Goal: Information Seeking & Learning: Find specific fact

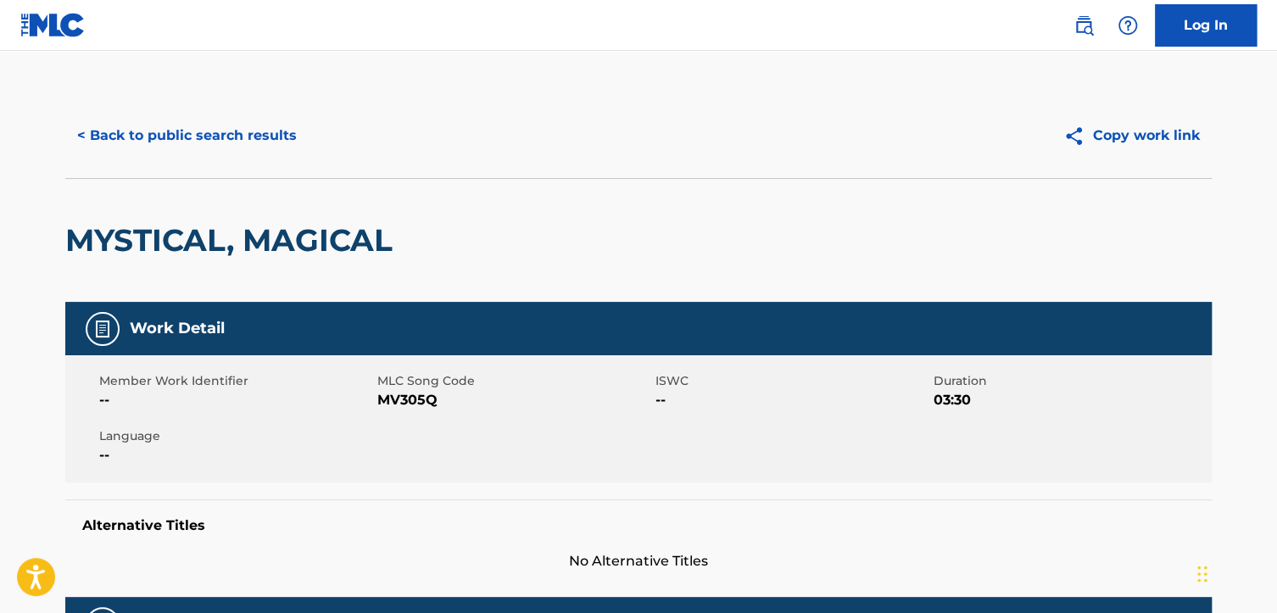
click at [137, 145] on button "< Back to public search results" at bounding box center [186, 135] width 243 height 42
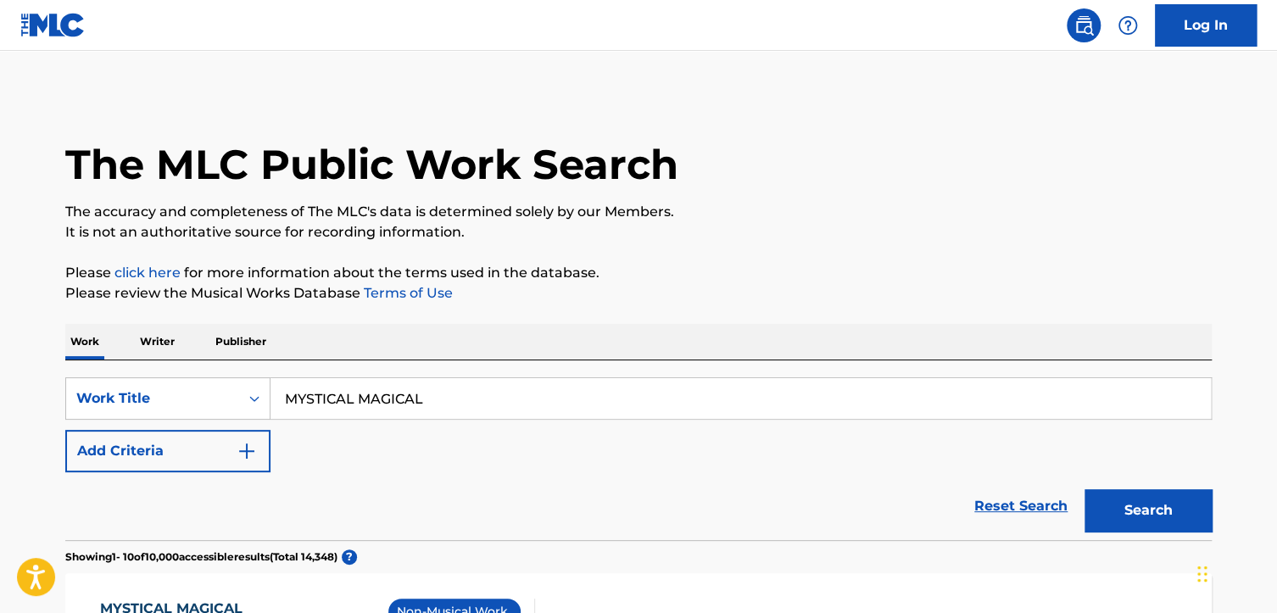
scroll to position [339, 0]
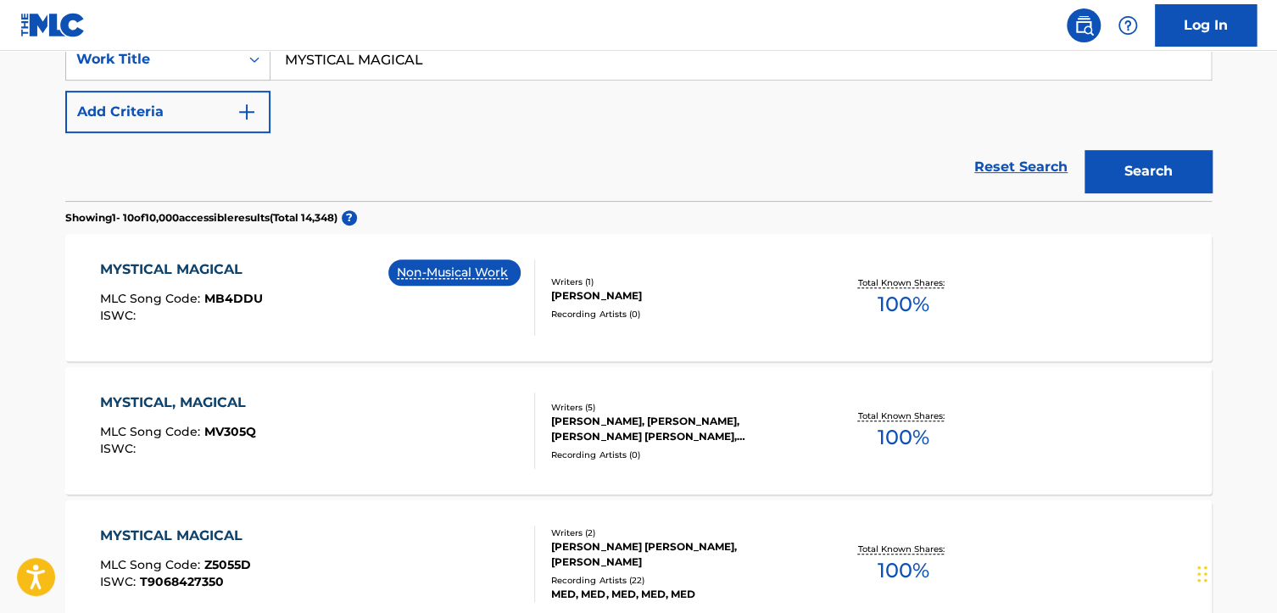
drag, startPoint x: 450, startPoint y: 59, endPoint x: 93, endPoint y: 33, distance: 358.0
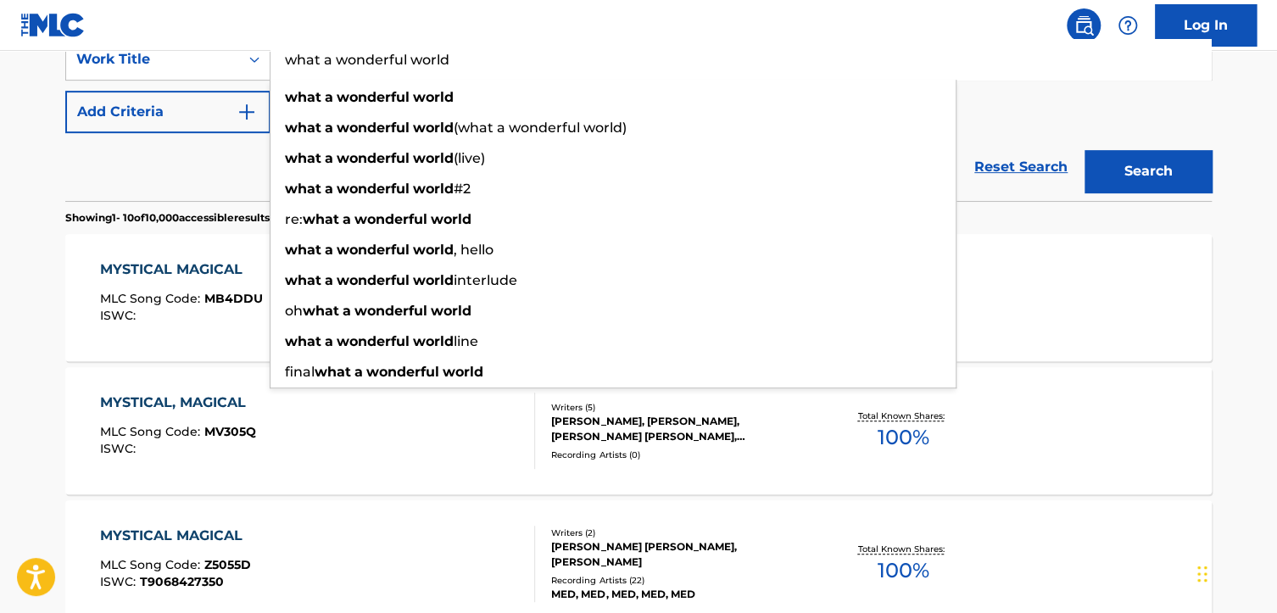
type input "what a wonderful world"
click at [1085, 150] on button "Search" at bounding box center [1148, 171] width 127 height 42
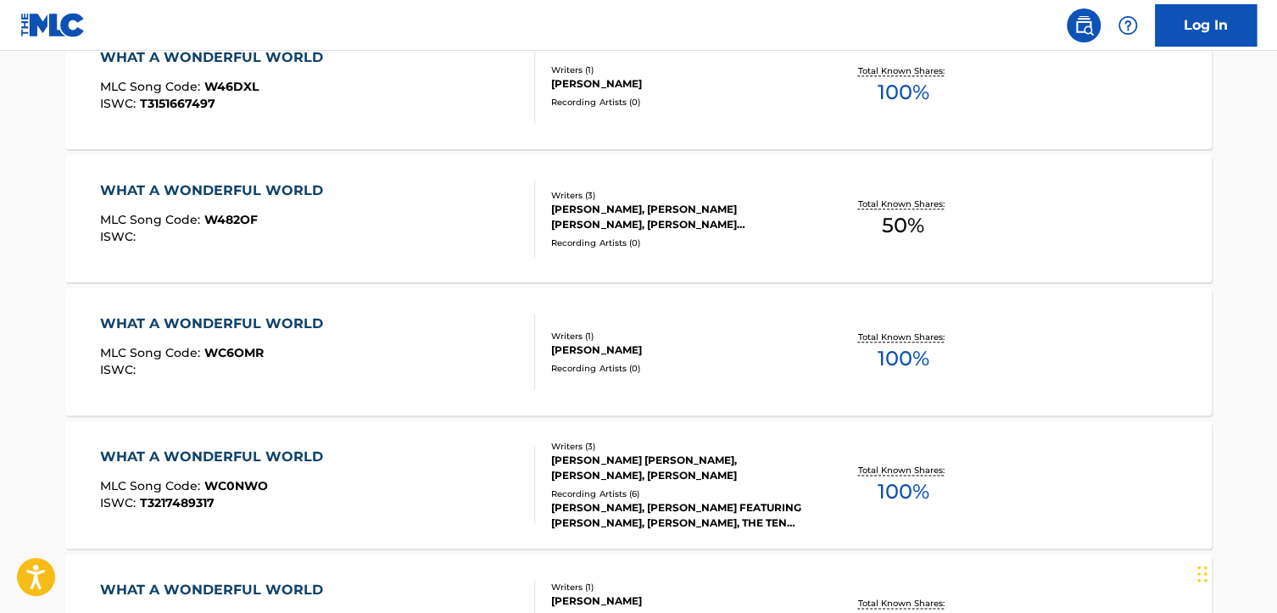
scroll to position [848, 0]
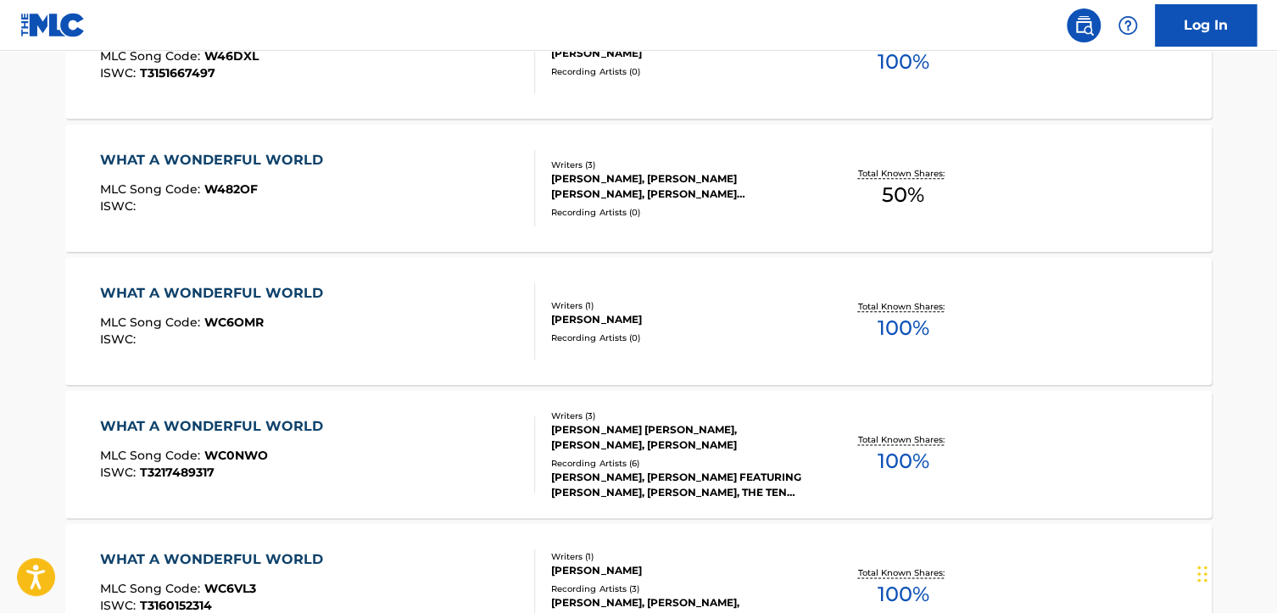
click at [298, 416] on div "WHAT A WONDERFUL WORLD" at bounding box center [216, 426] width 232 height 20
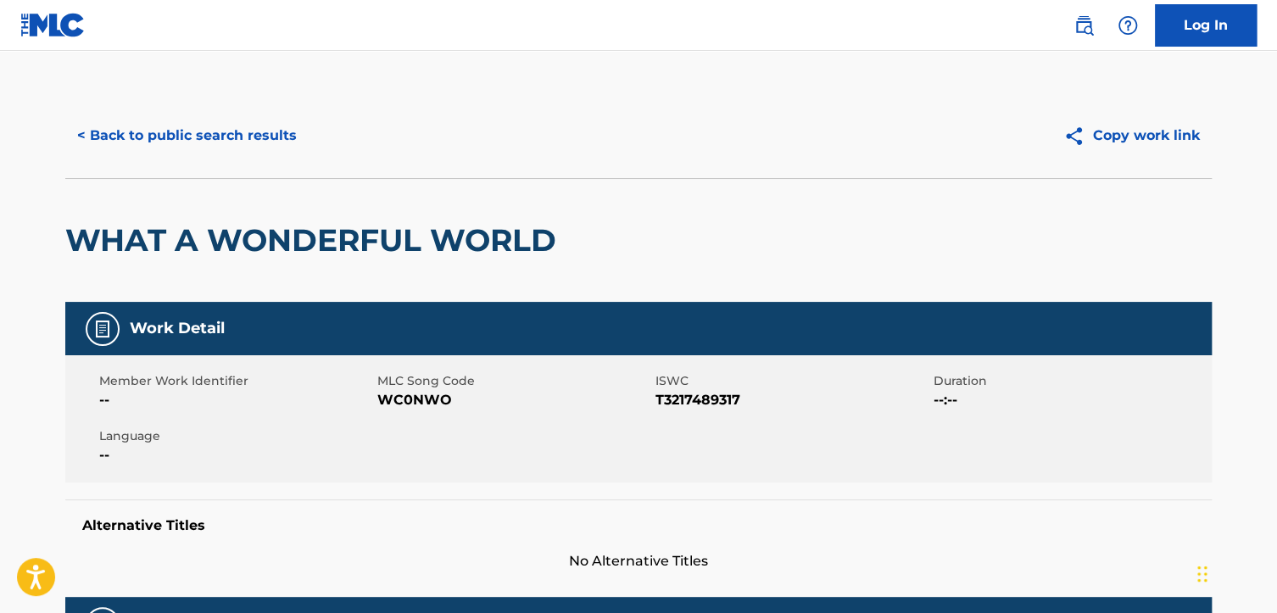
click at [953, 501] on div "Alternative Titles No Alternative Titles" at bounding box center [638, 536] width 1147 height 72
drag, startPoint x: 455, startPoint y: 403, endPoint x: 383, endPoint y: 404, distance: 71.2
click at [383, 404] on span "WC0NWO" at bounding box center [514, 400] width 274 height 20
copy span "WC0NWO"
click at [987, 545] on div "Alternative Titles No Alternative Titles" at bounding box center [638, 536] width 1147 height 72
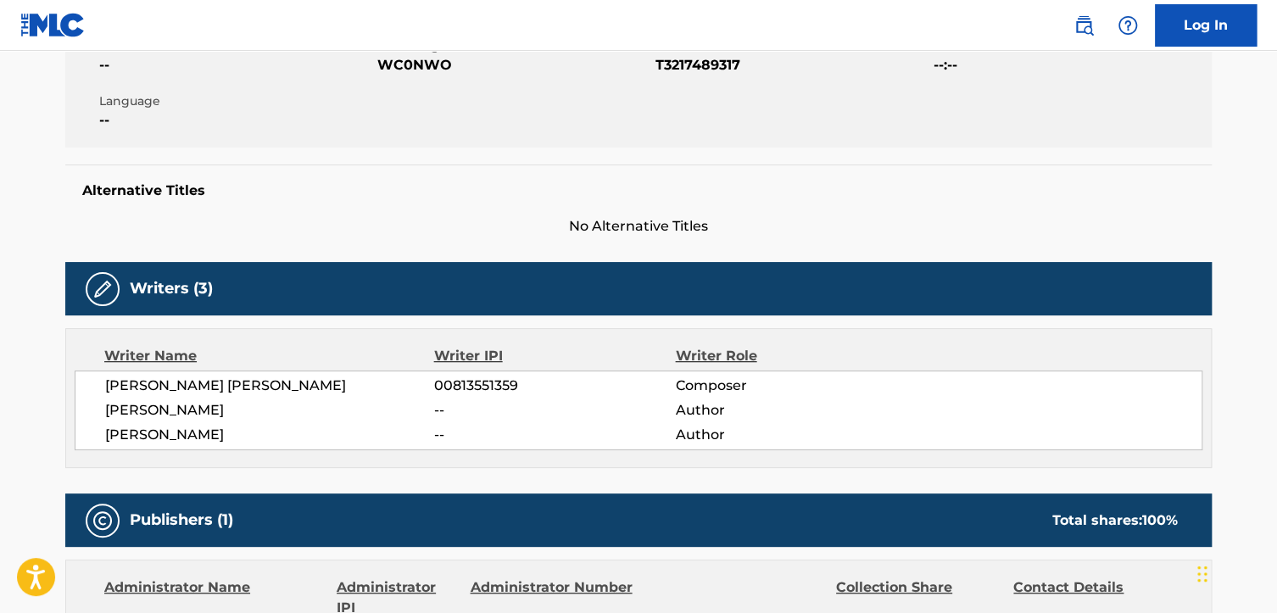
scroll to position [339, 0]
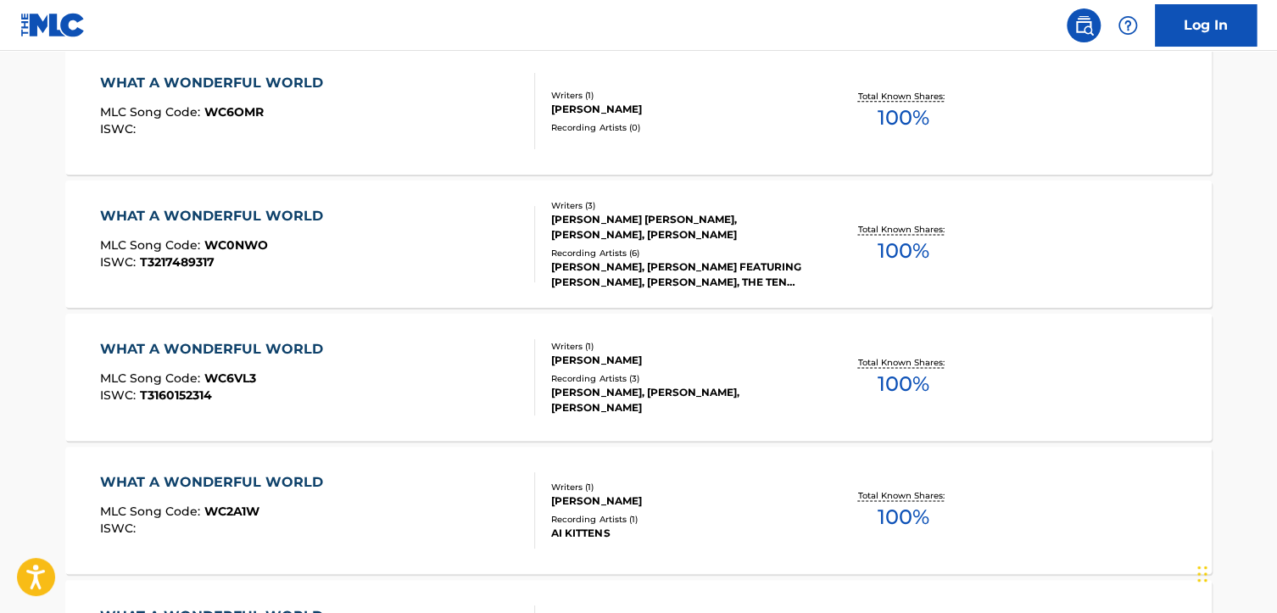
scroll to position [1062, 0]
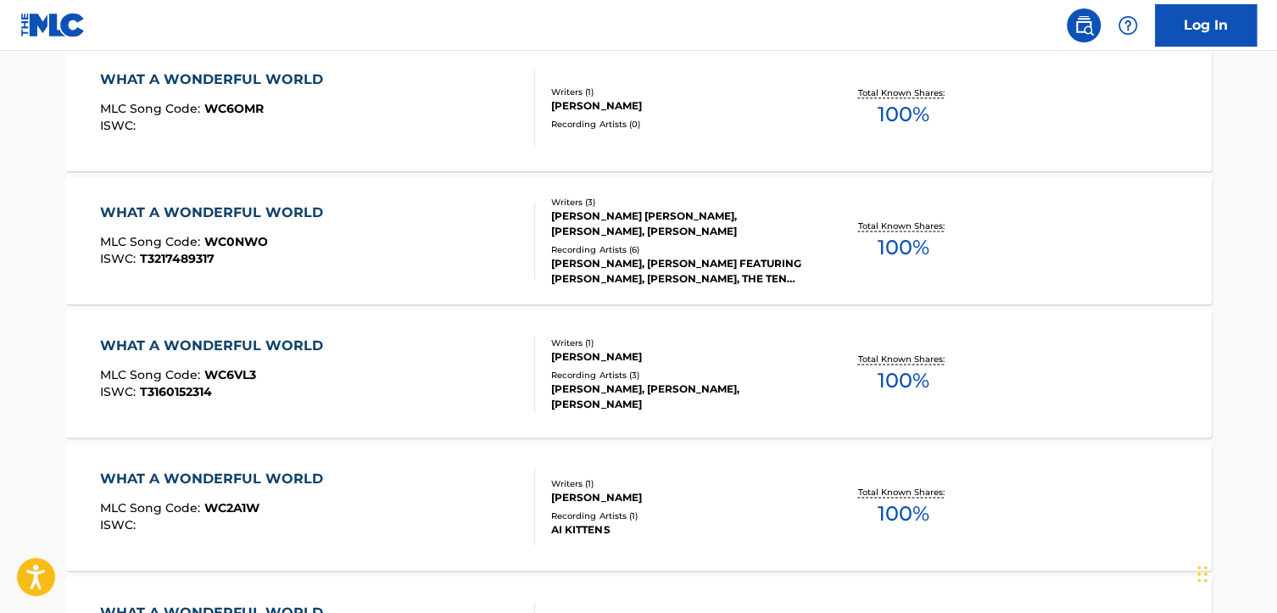
click at [304, 210] on div "WHAT A WONDERFUL WORLD" at bounding box center [216, 213] width 232 height 20
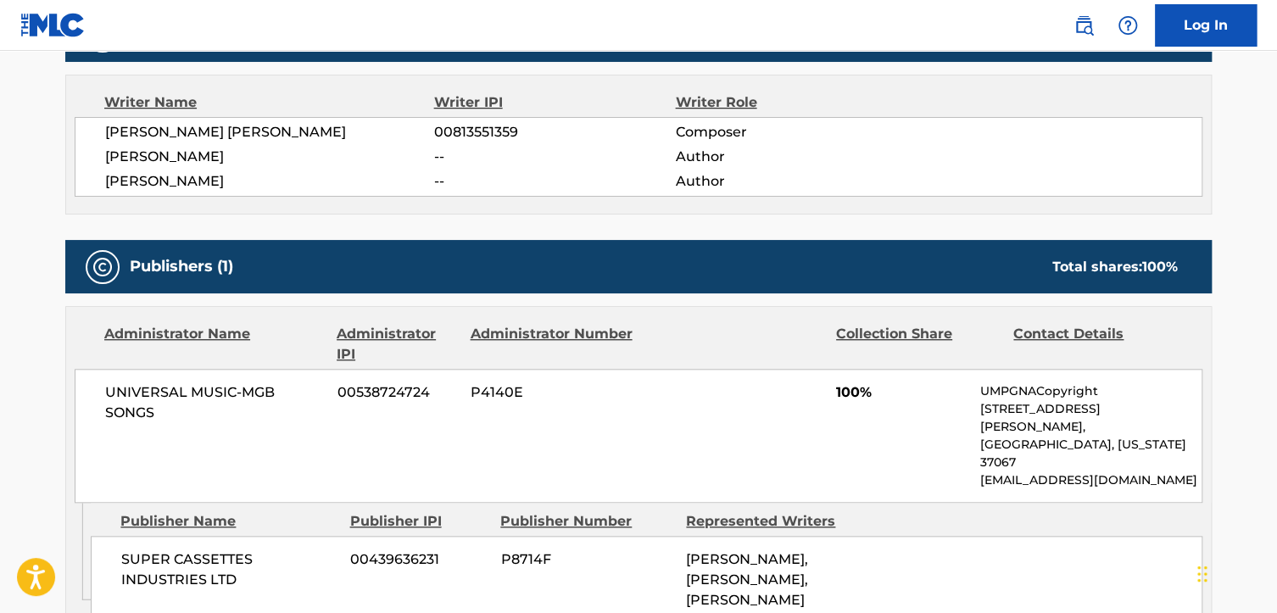
scroll to position [524, 0]
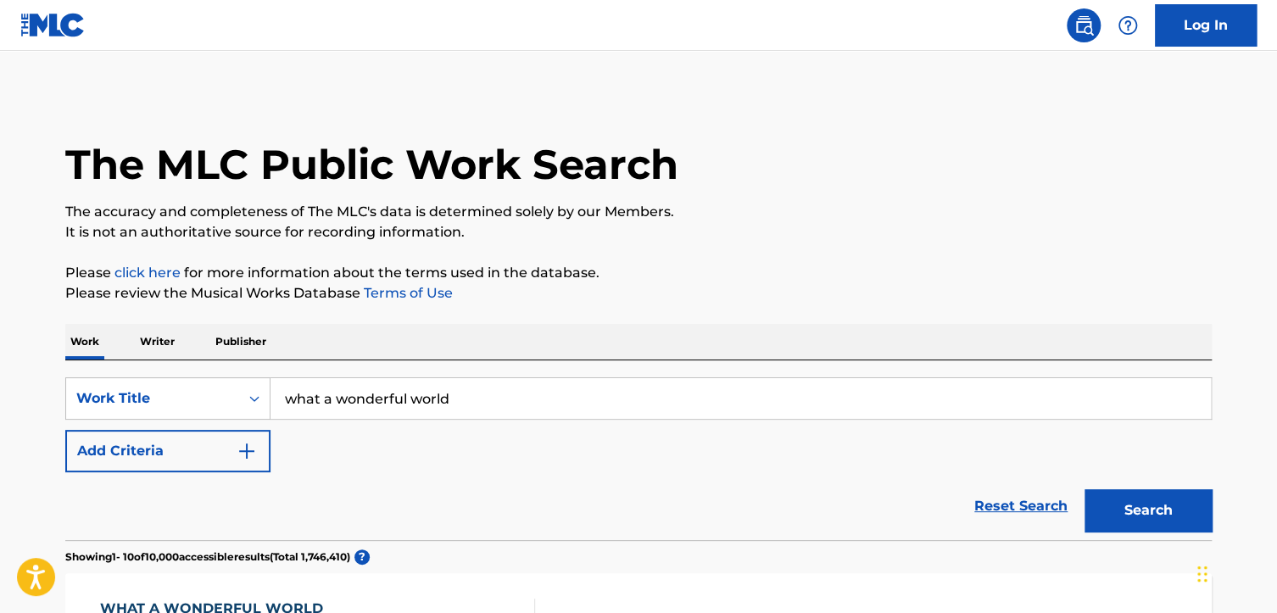
click at [120, 455] on button "Add Criteria" at bounding box center [167, 451] width 205 height 42
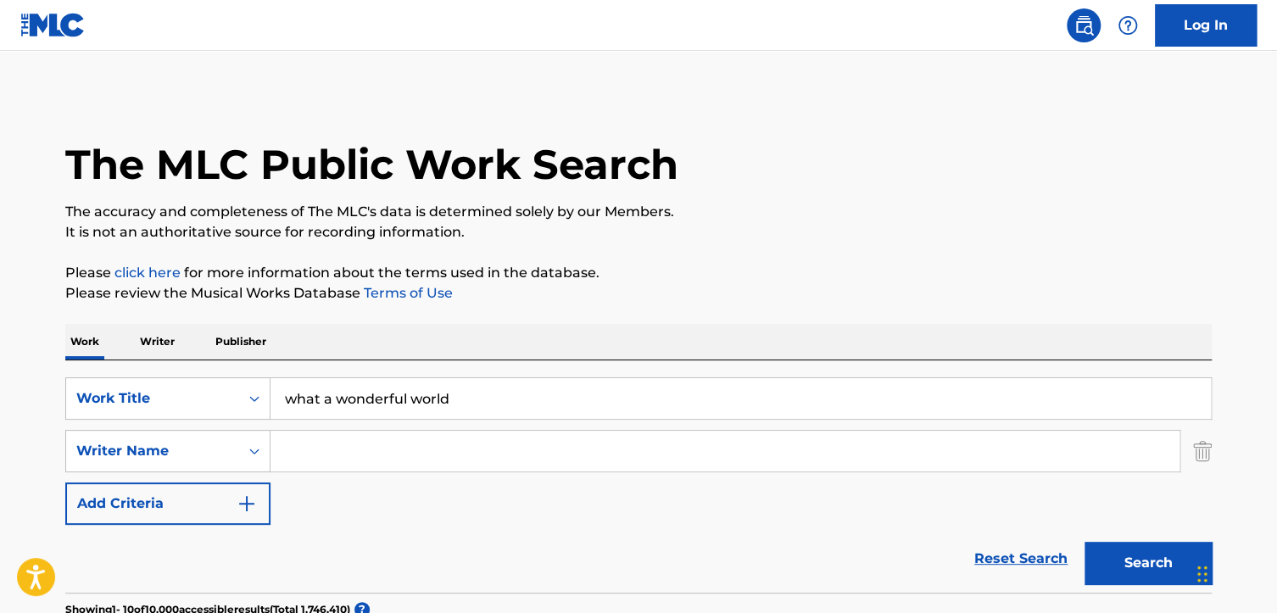
click at [377, 446] on input "Search Form" at bounding box center [725, 451] width 909 height 41
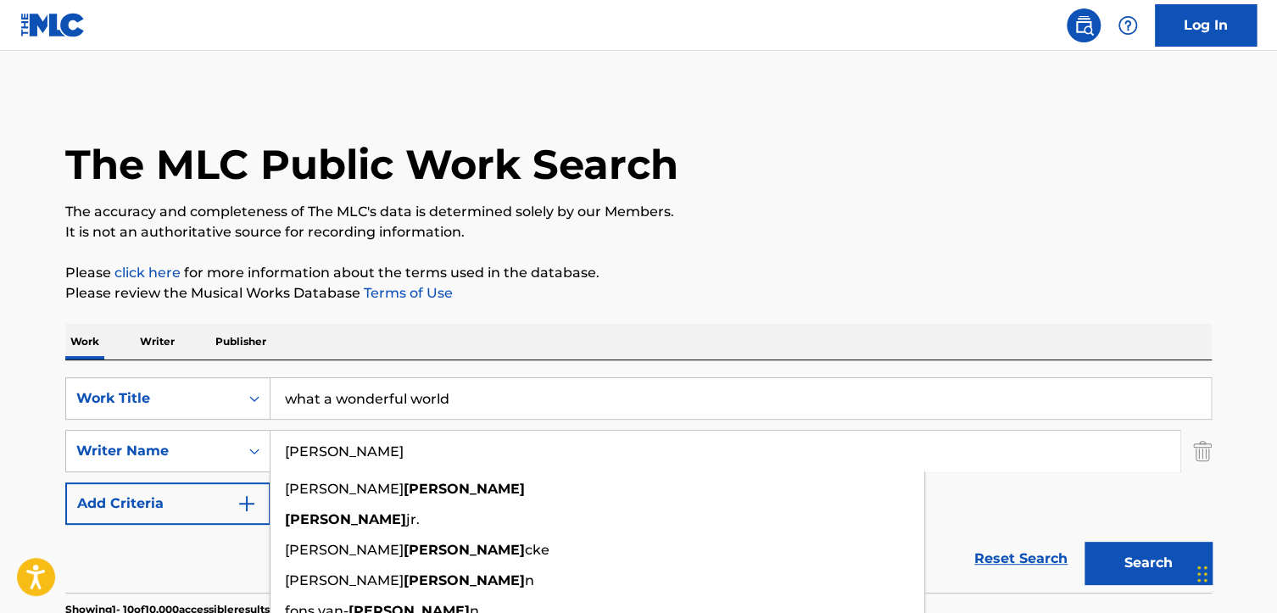
type input "[PERSON_NAME]"
click at [1085, 542] on button "Search" at bounding box center [1148, 563] width 127 height 42
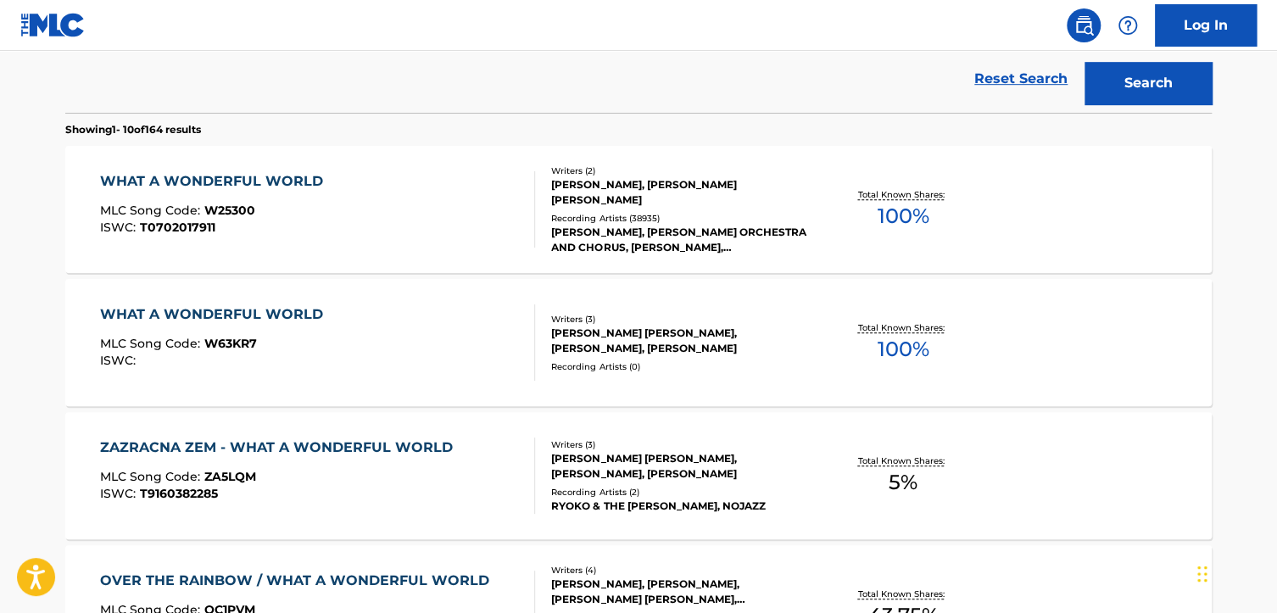
scroll to position [509, 0]
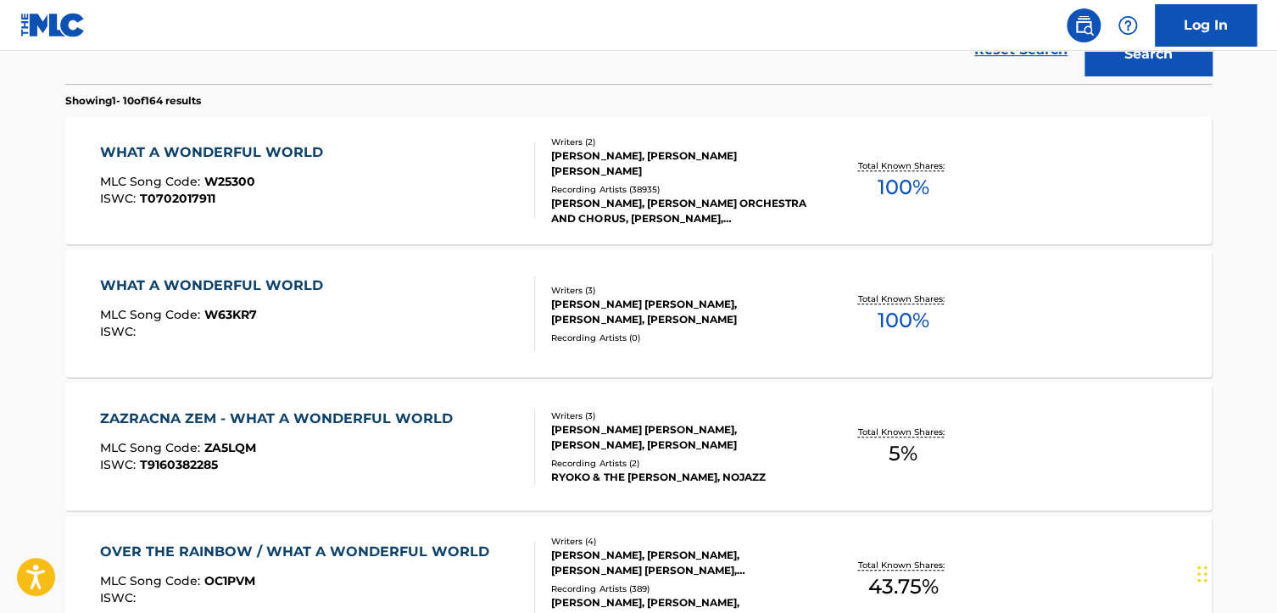
click at [988, 282] on div "WHAT A WONDERFUL WORLD MLC Song Code : W63KR7 ISWC : Writers ( 3 ) [PERSON_NAME…" at bounding box center [638, 313] width 1147 height 127
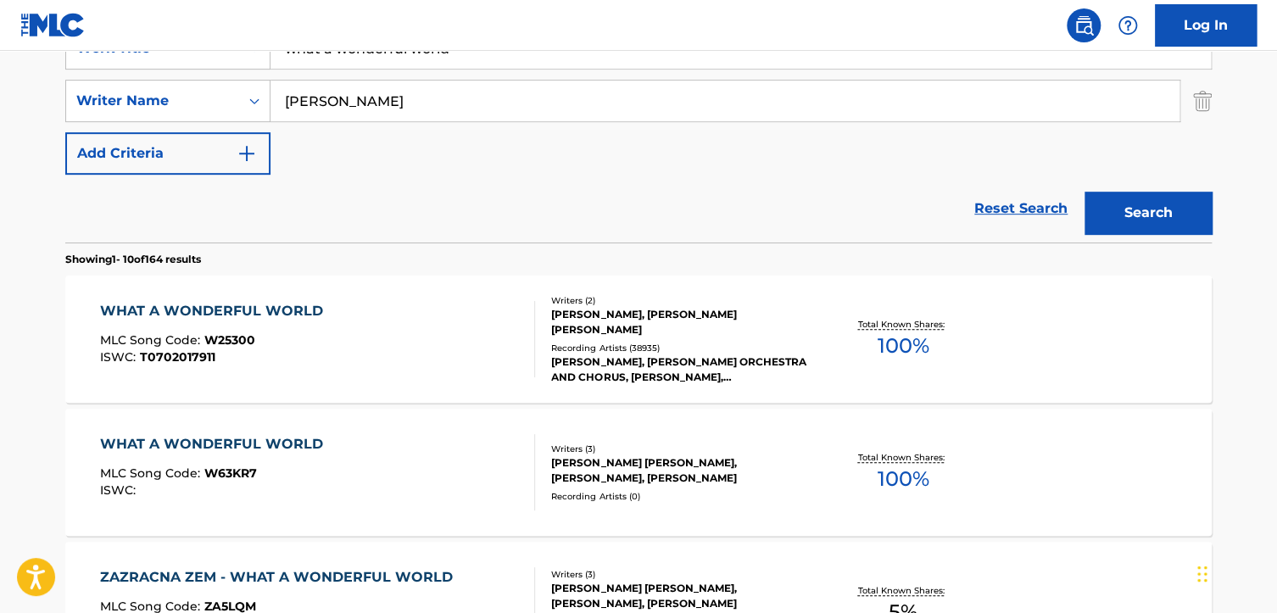
scroll to position [520, 0]
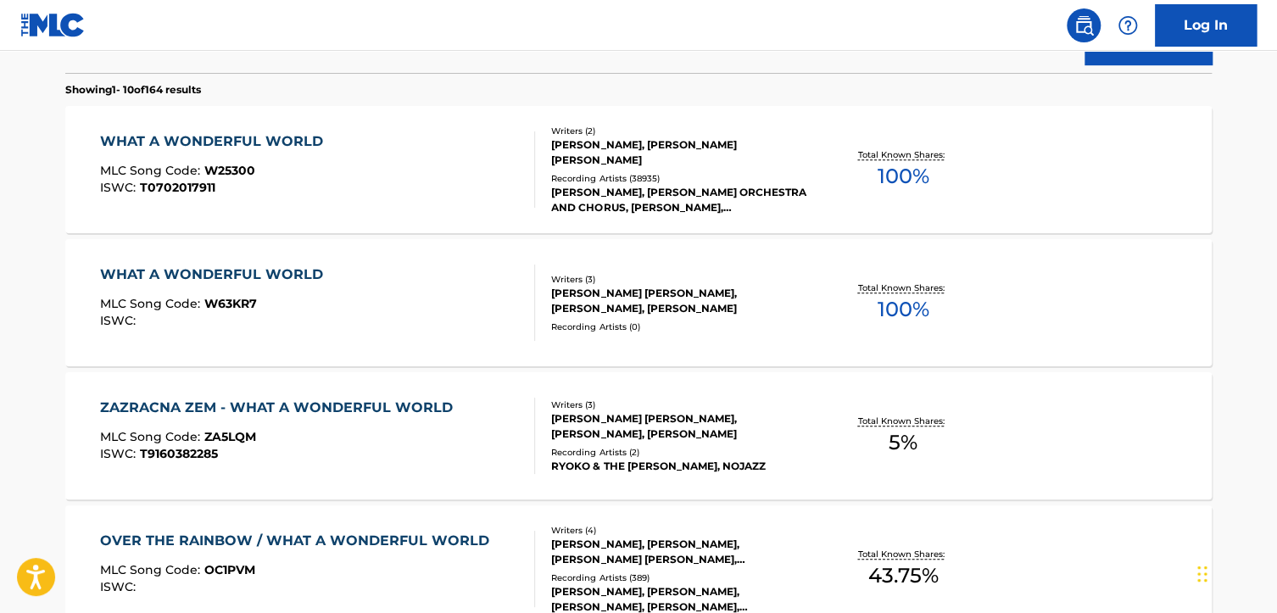
click at [1063, 338] on div "WHAT A WONDERFUL WORLD MLC Song Code : W63KR7 ISWC : Writers ( 3 ) [PERSON_NAME…" at bounding box center [638, 302] width 1147 height 127
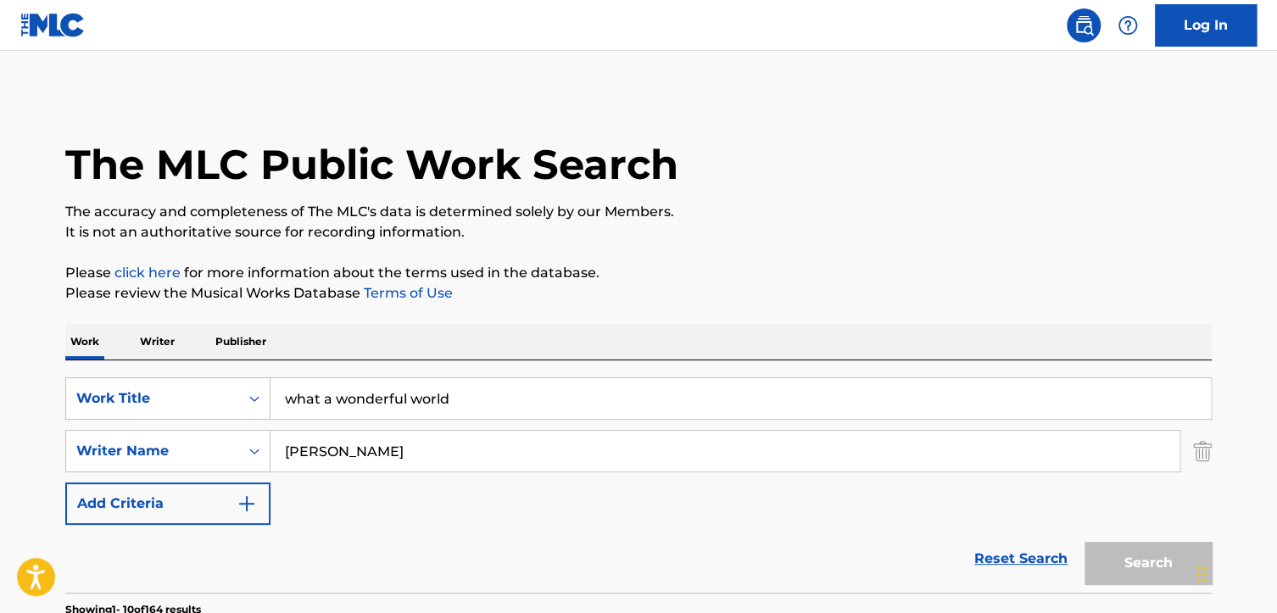
scroll to position [617, 0]
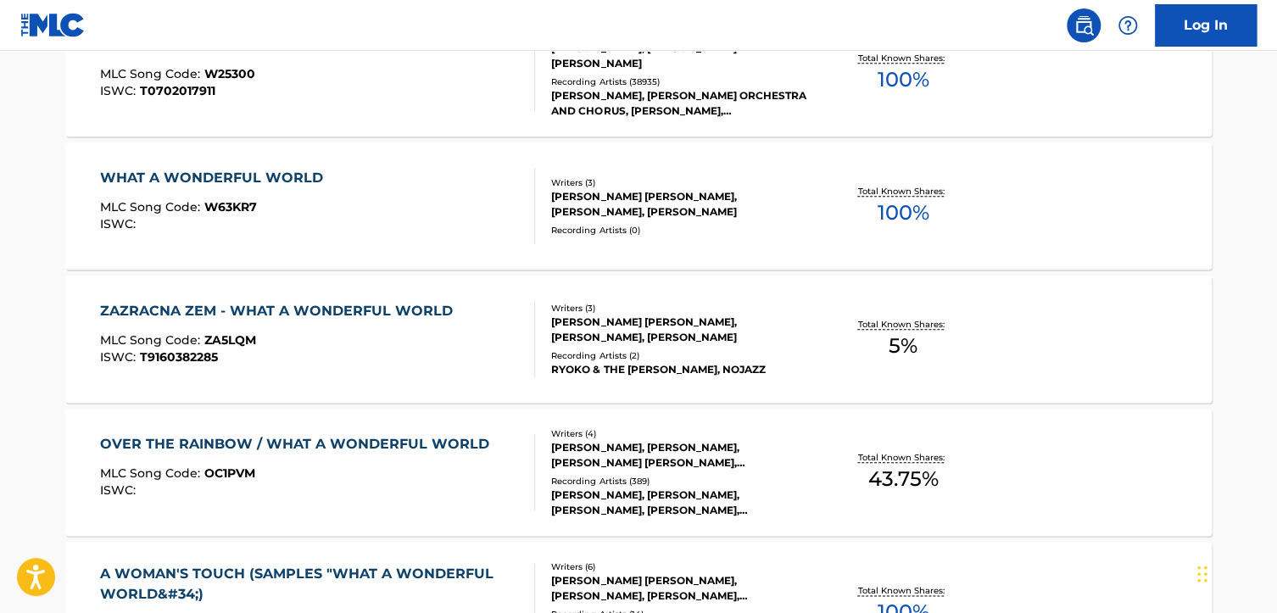
click at [290, 172] on div "WHAT A WONDERFUL WORLD" at bounding box center [216, 178] width 232 height 20
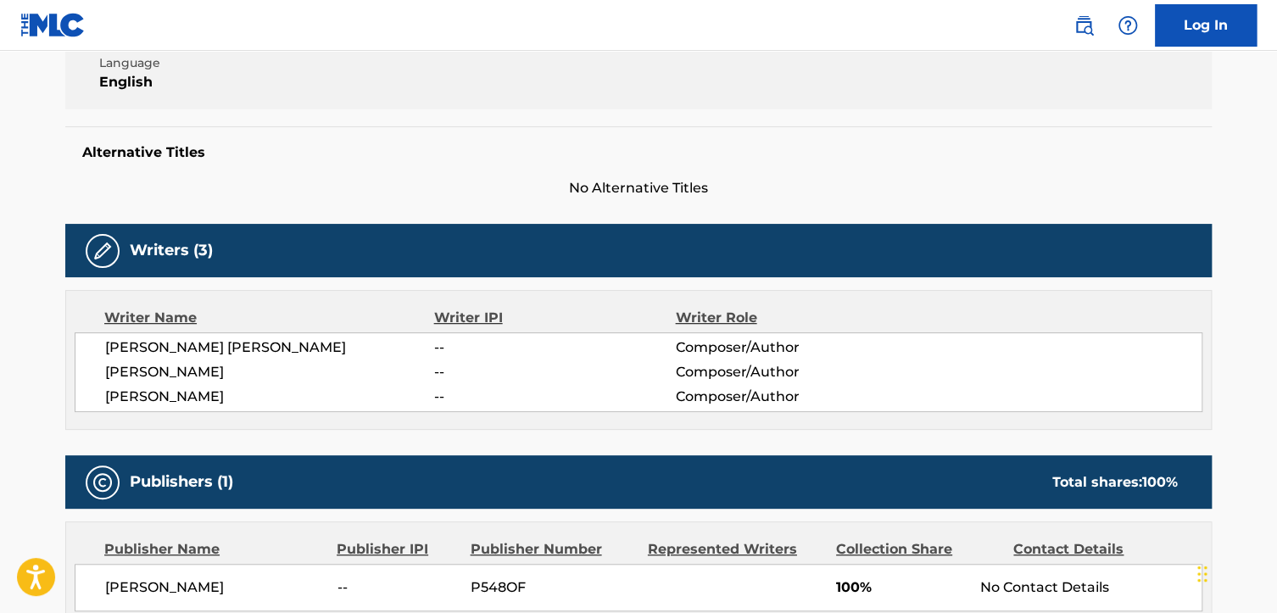
scroll to position [543, 0]
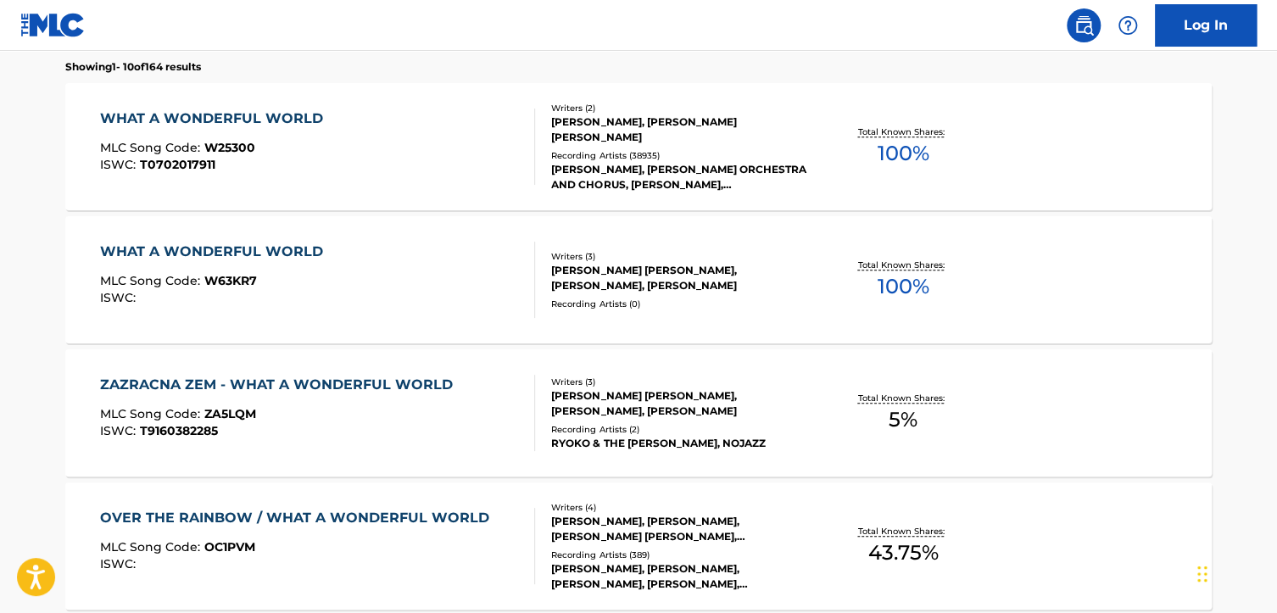
scroll to position [712, 0]
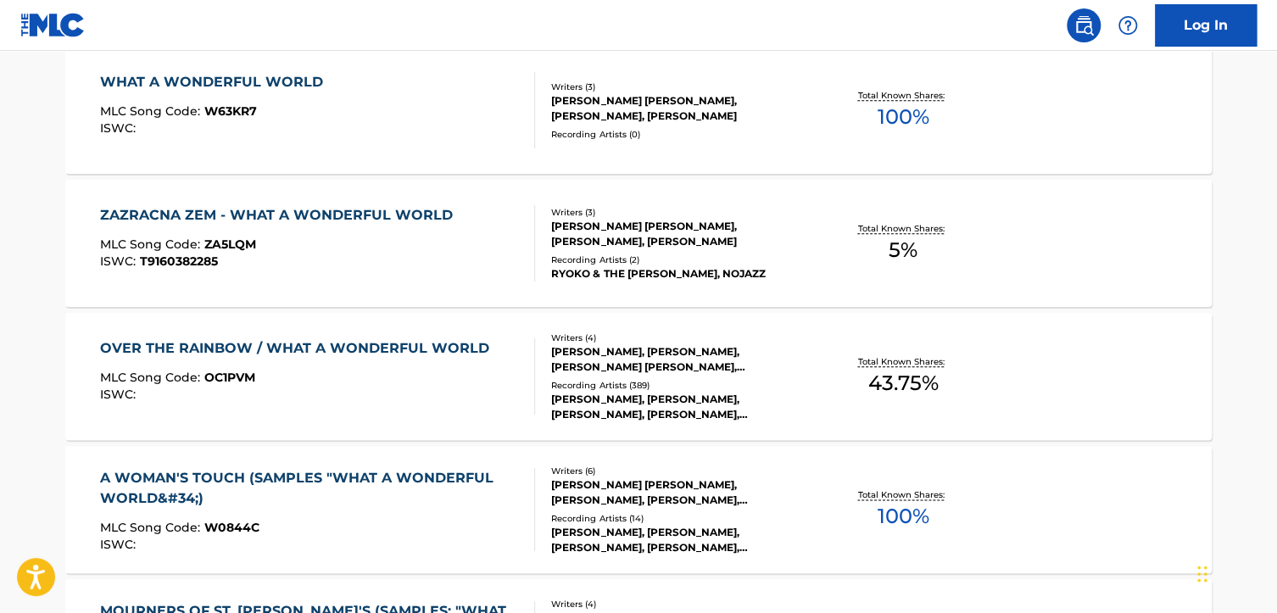
click at [243, 79] on div "WHAT A WONDERFUL WORLD" at bounding box center [216, 82] width 232 height 20
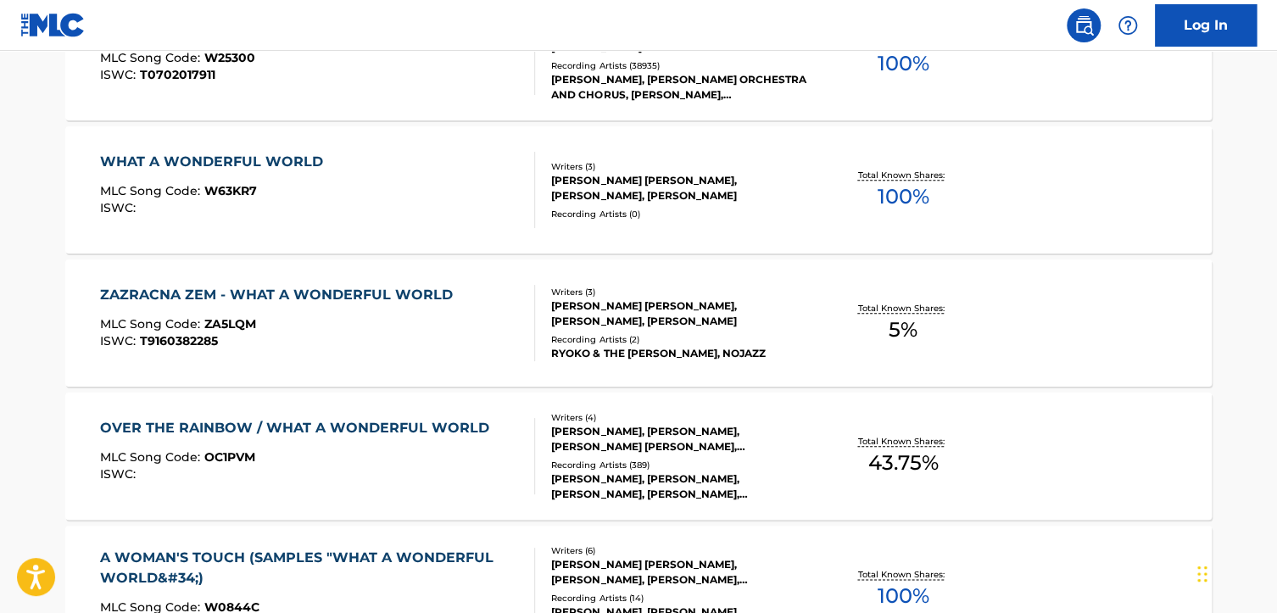
scroll to position [640, 0]
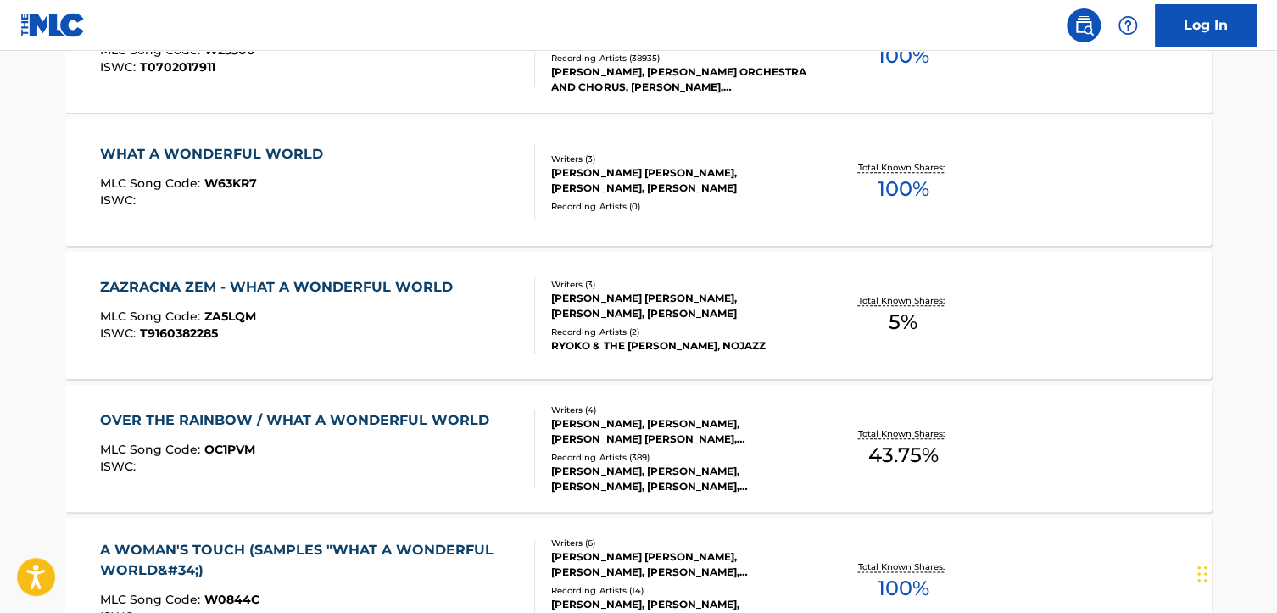
click at [994, 325] on div "Total Known Shares: 5 %" at bounding box center [902, 316] width 191 height 52
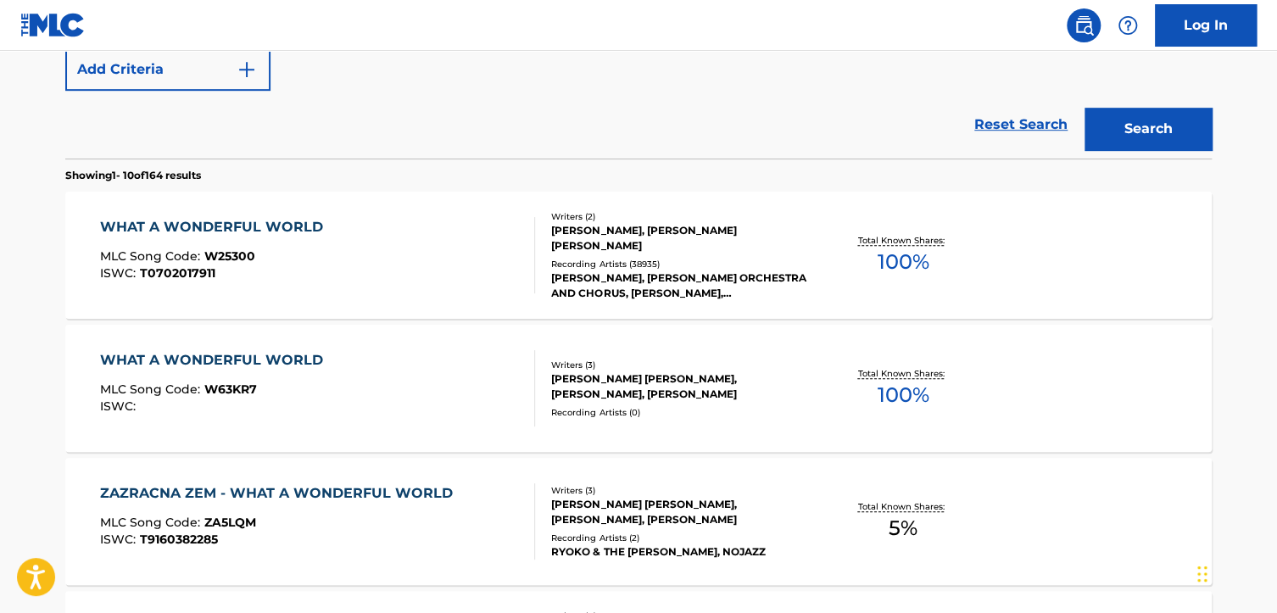
scroll to position [424, 0]
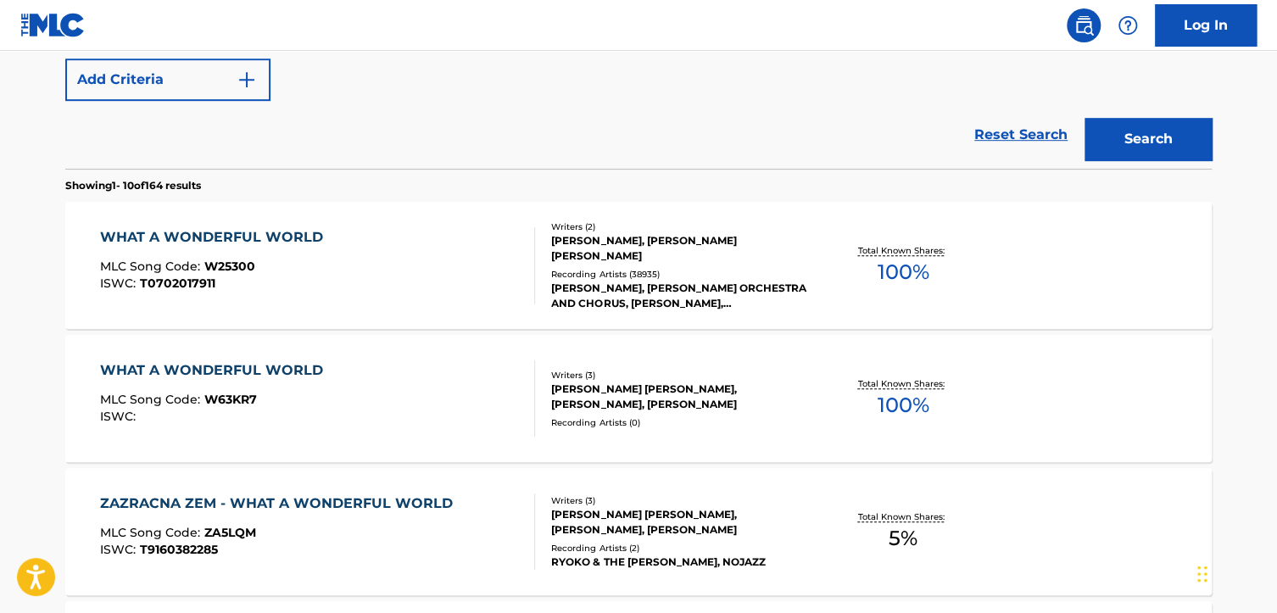
click at [249, 365] on div "WHAT A WONDERFUL WORLD" at bounding box center [216, 370] width 232 height 20
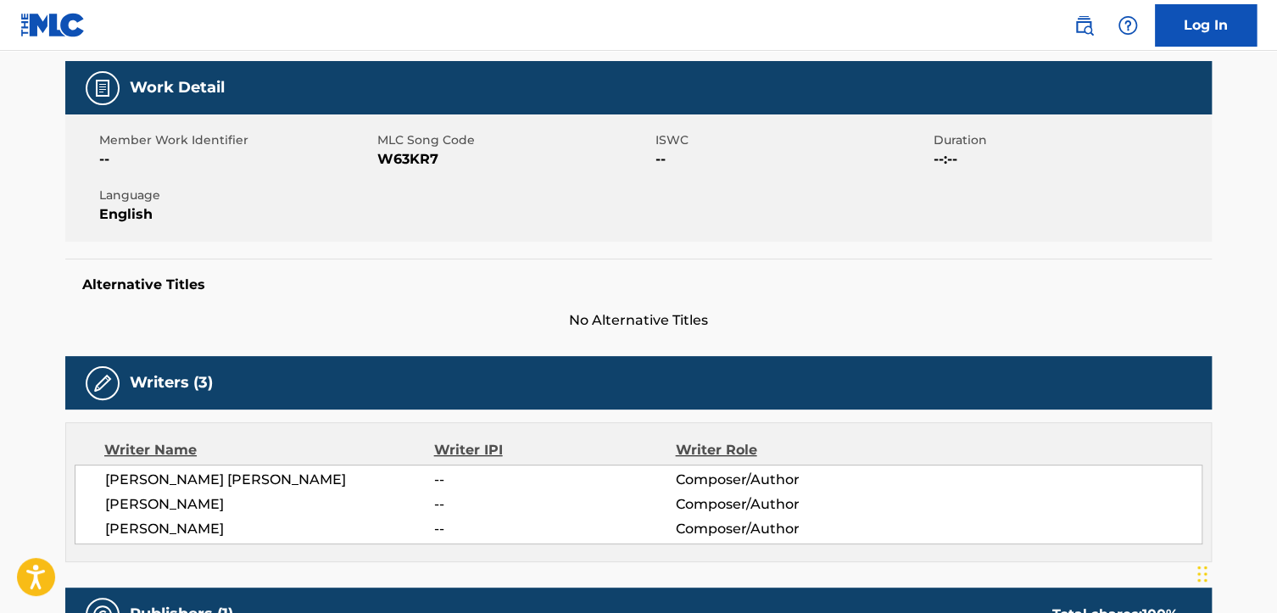
scroll to position [254, 0]
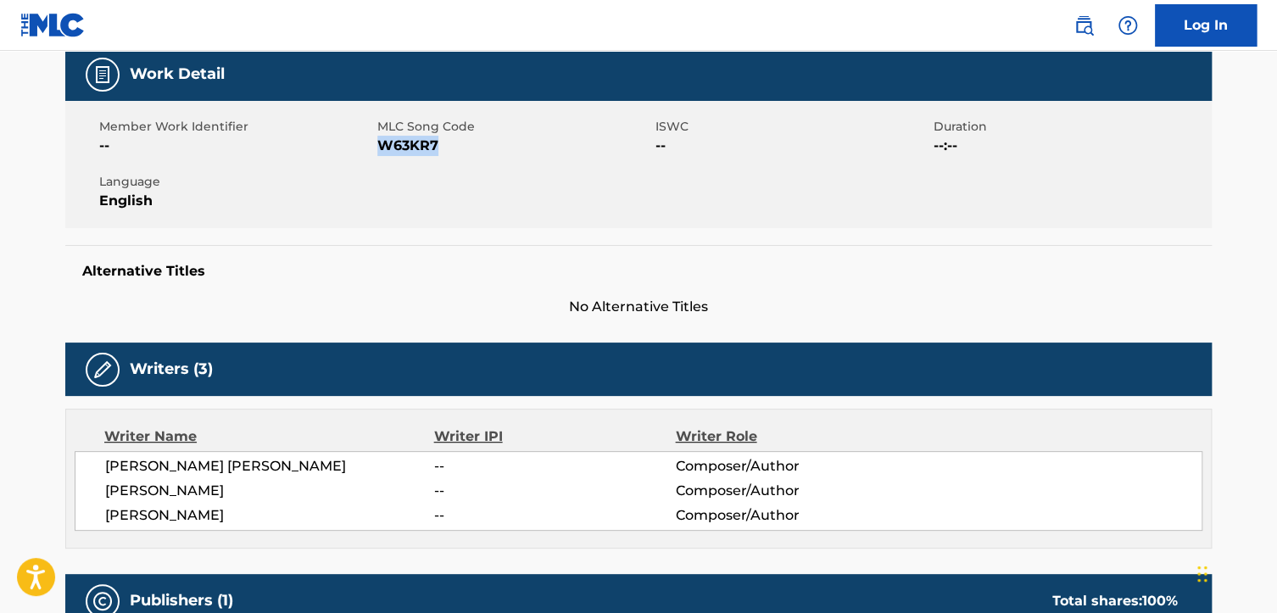
drag, startPoint x: 451, startPoint y: 148, endPoint x: 382, endPoint y: 148, distance: 69.5
click at [382, 148] on span "W63KR7" at bounding box center [514, 146] width 274 height 20
copy span "W63KR7"
click at [1079, 300] on span "No Alternative Titles" at bounding box center [638, 307] width 1147 height 20
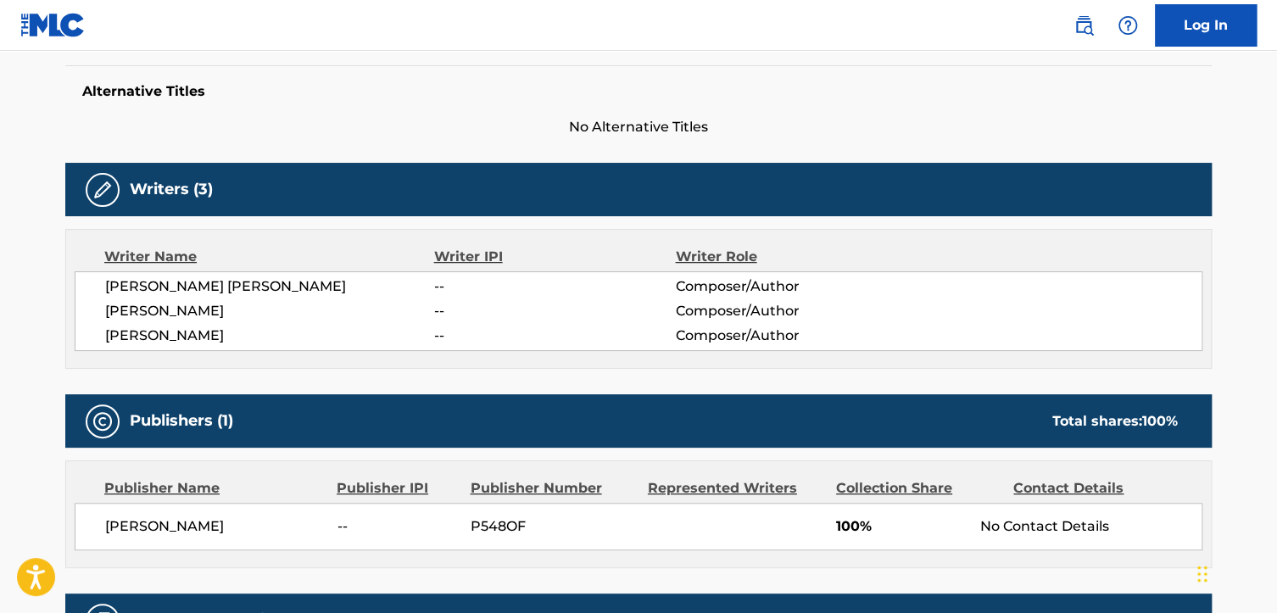
scroll to position [628, 0]
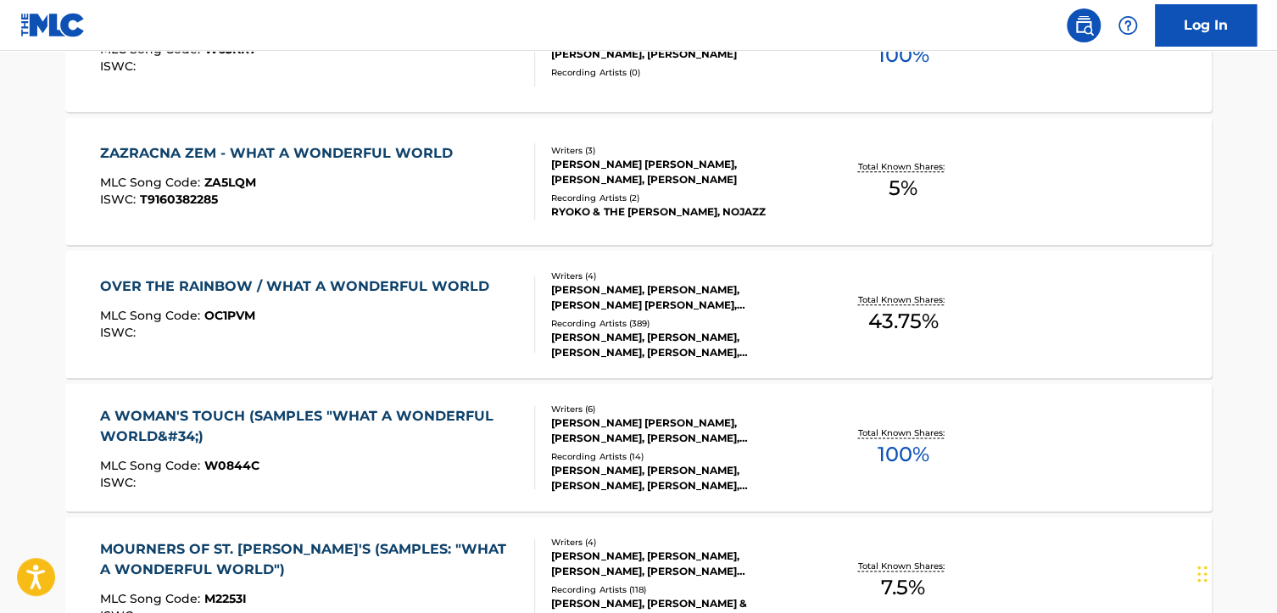
scroll to position [690, 0]
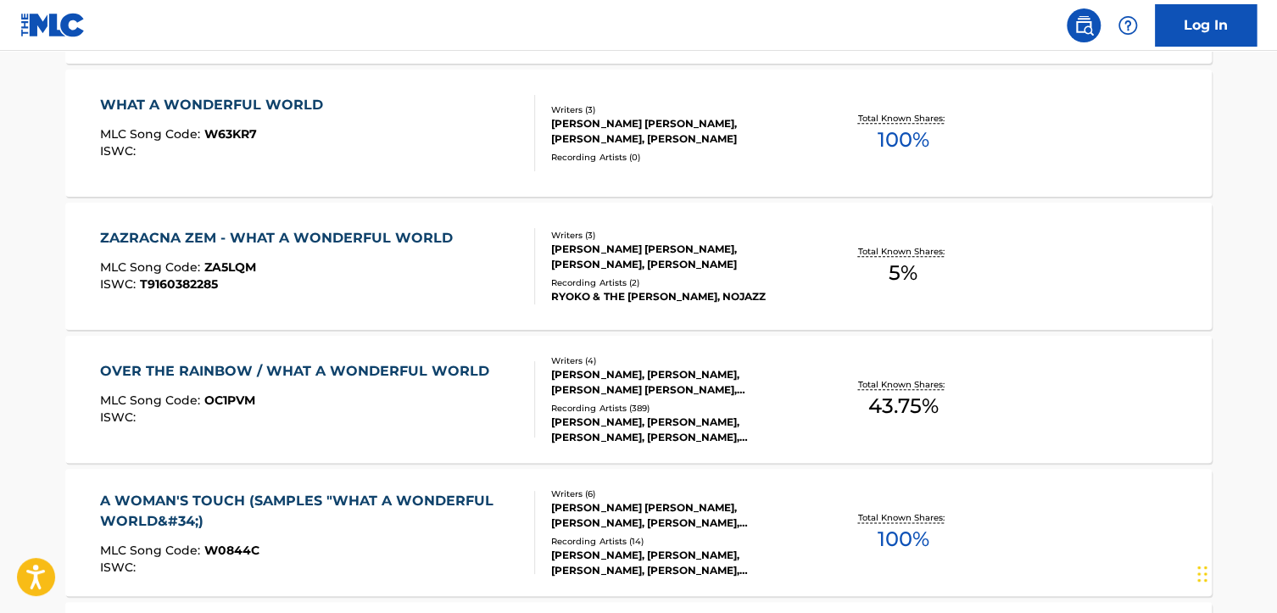
click at [275, 226] on div "ZAZRACNA ZEM - WHAT A WONDERFUL WORLD MLC Song Code : ZA5LQM ISWC : T9160382285…" at bounding box center [638, 266] width 1147 height 127
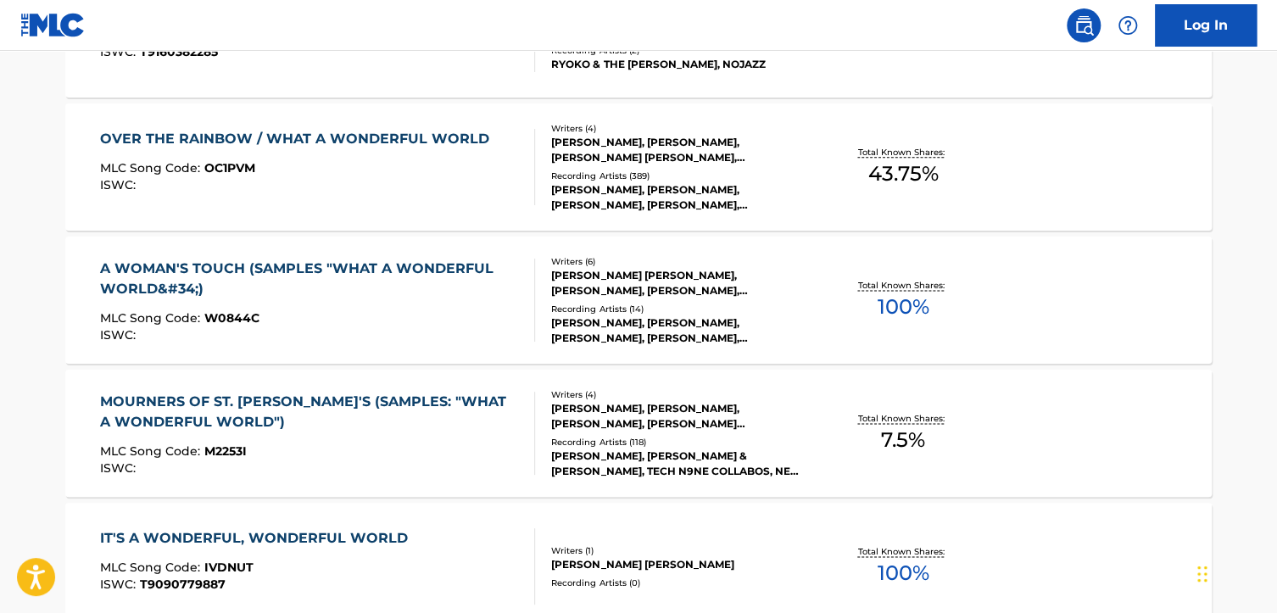
scroll to position [957, 0]
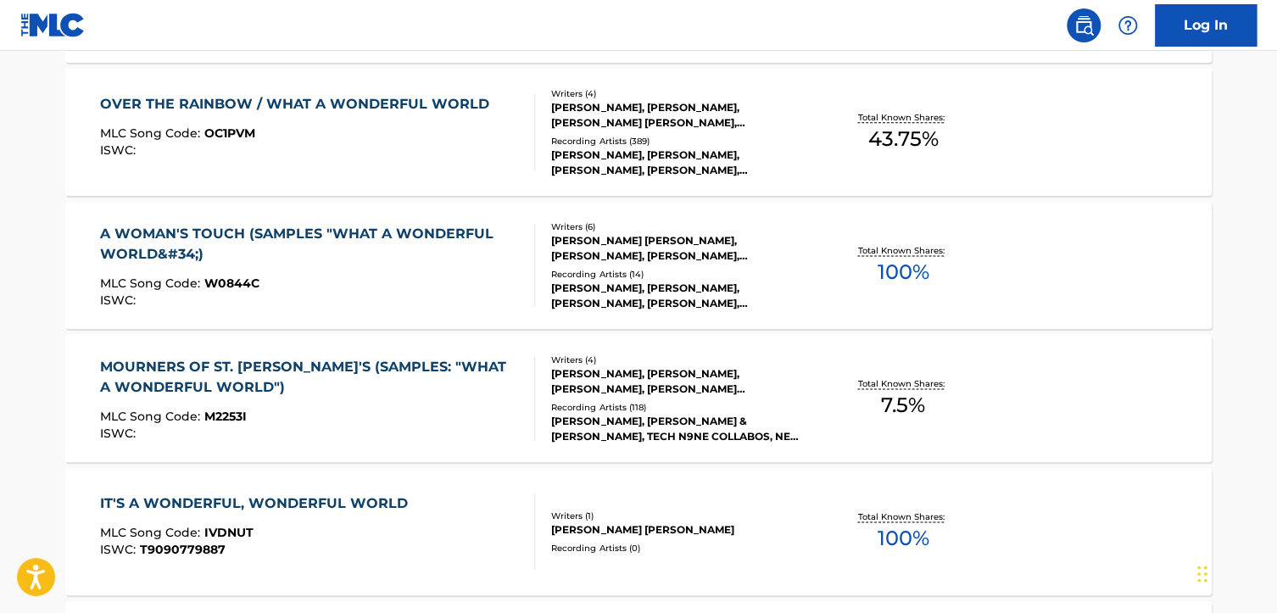
click at [415, 226] on div "A WOMAN'S TOUCH (SAMPLES "WHAT A WONDERFUL WORLD&#34;)" at bounding box center [311, 244] width 422 height 41
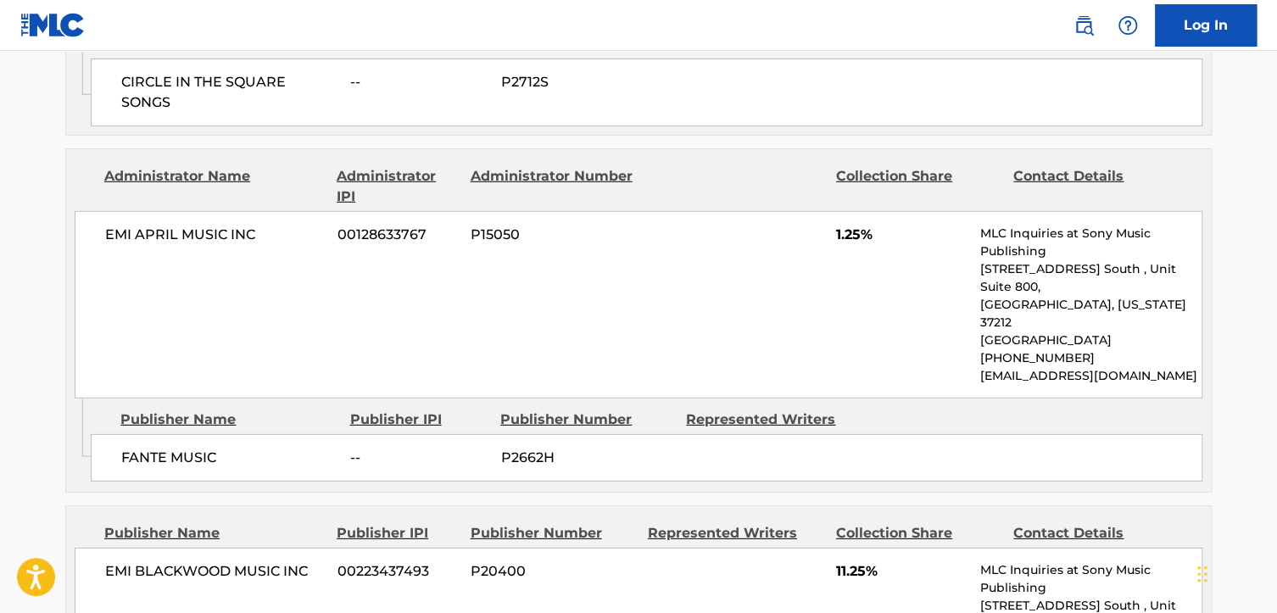
scroll to position [2290, 0]
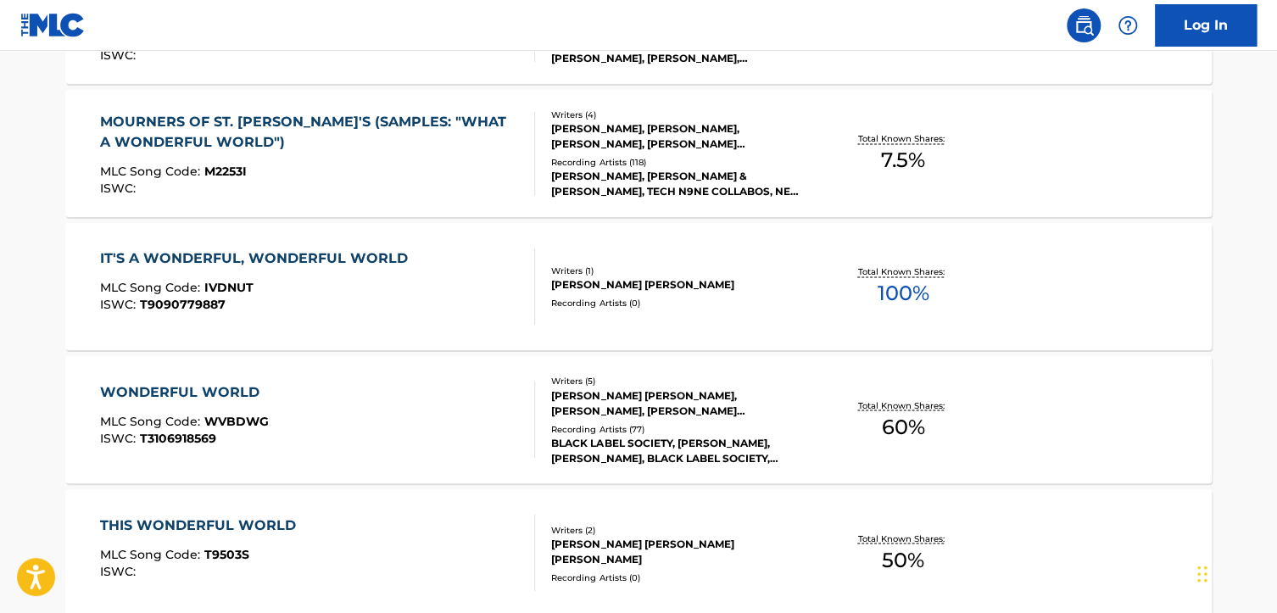
scroll to position [1222, 0]
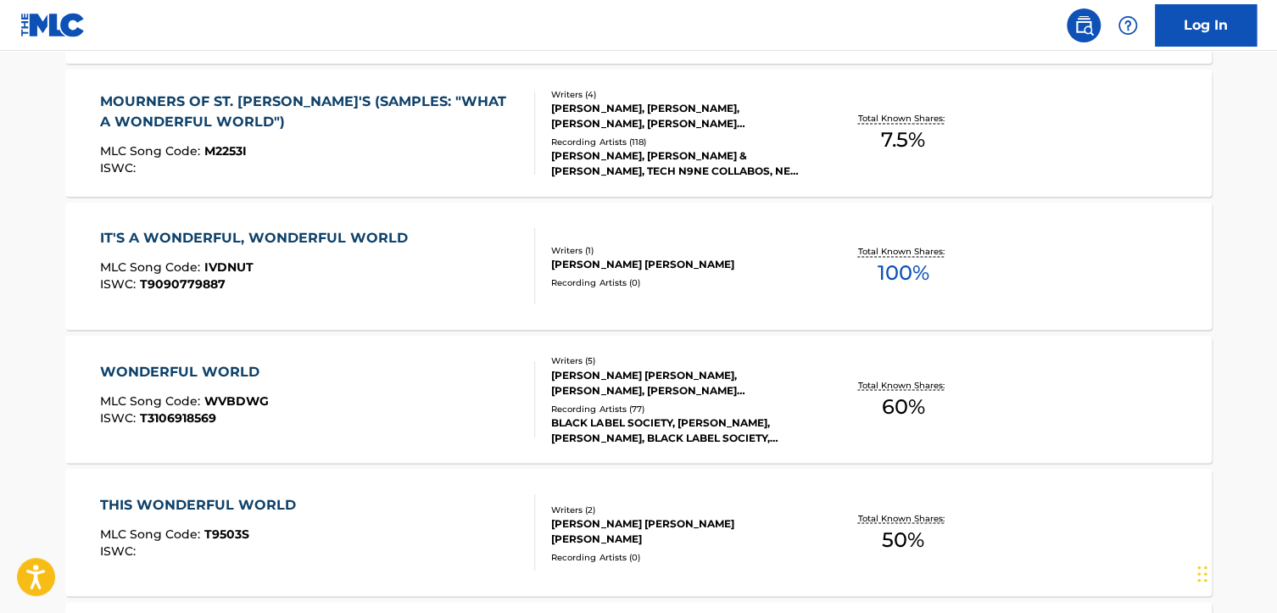
click at [319, 232] on div "IT'S A WONDERFUL, WONDERFUL WORLD" at bounding box center [258, 238] width 316 height 20
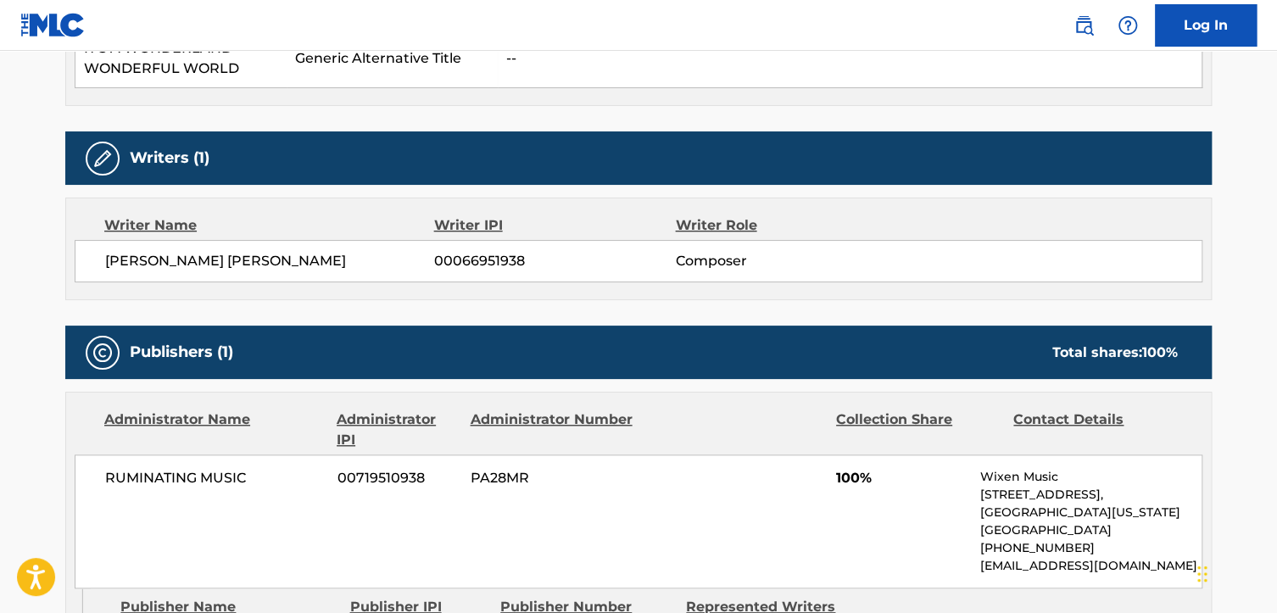
scroll to position [763, 0]
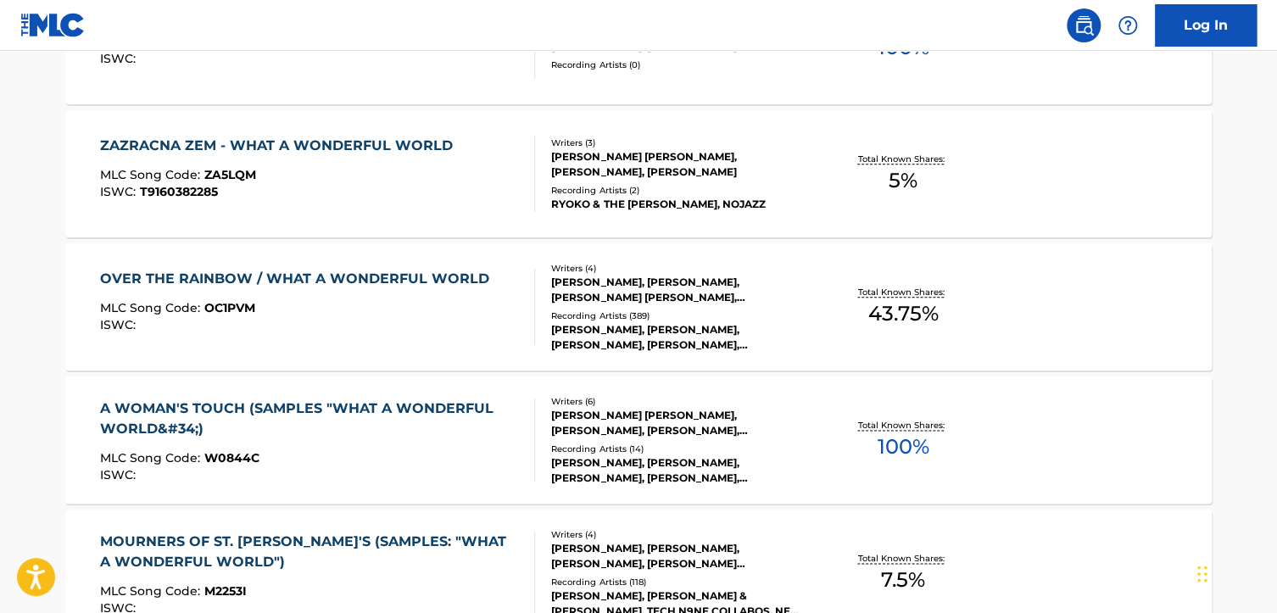
scroll to position [811, 0]
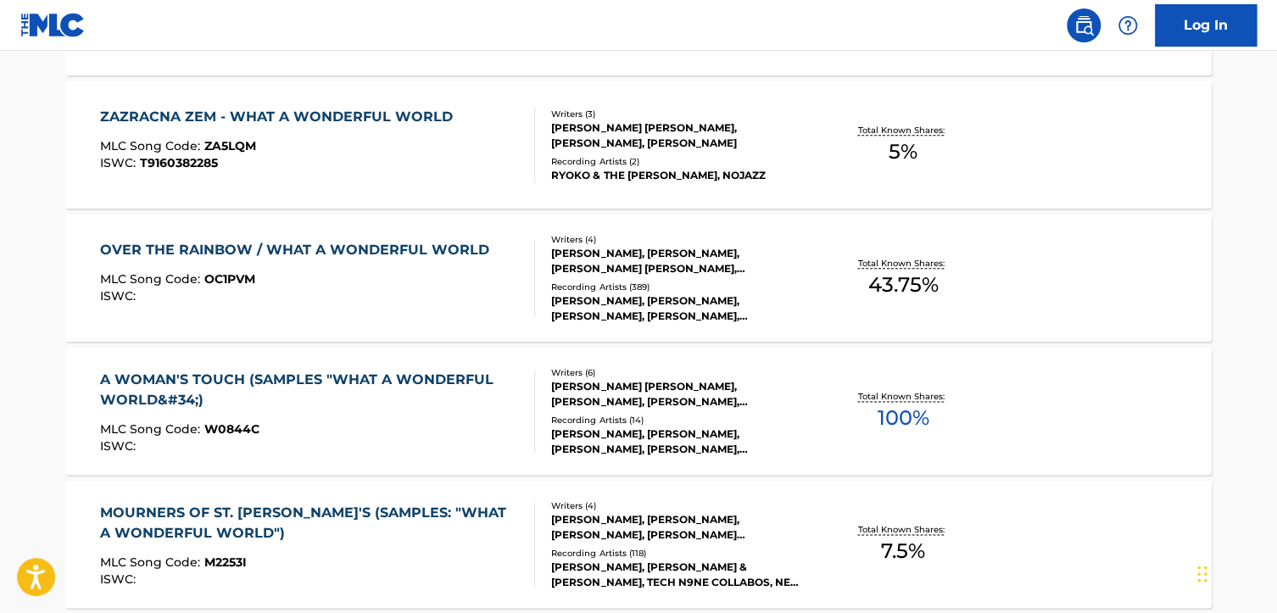
click at [427, 386] on div "A WOMAN'S TOUCH (SAMPLES "WHAT A WONDERFUL WORLD&#34;)" at bounding box center [311, 390] width 422 height 41
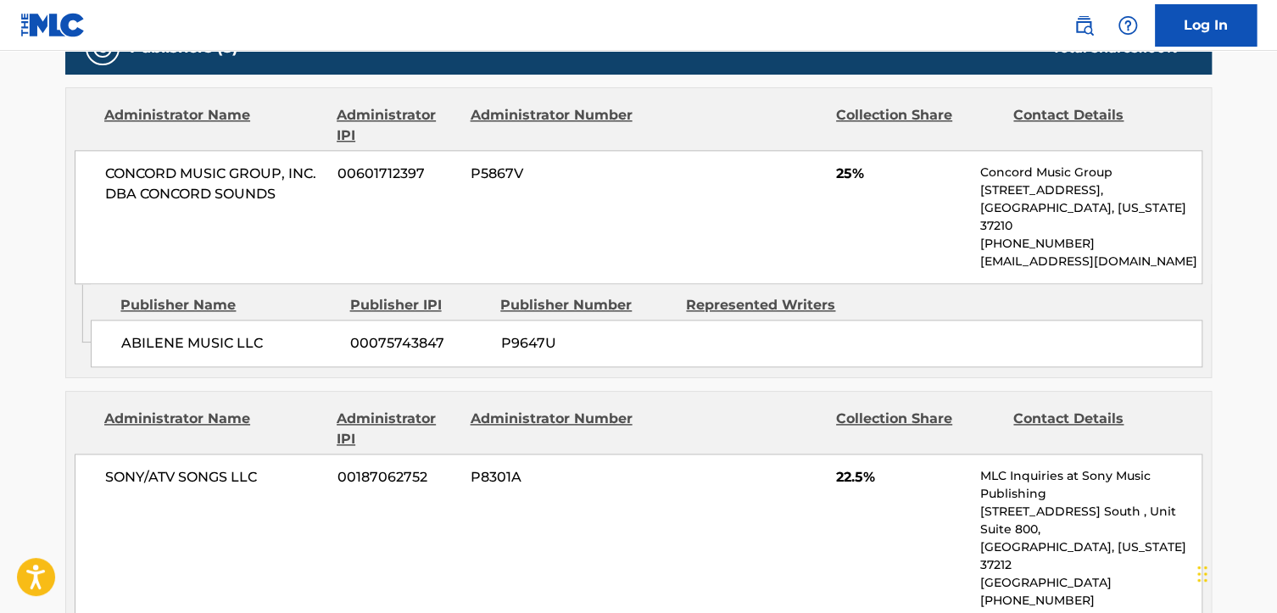
scroll to position [933, 0]
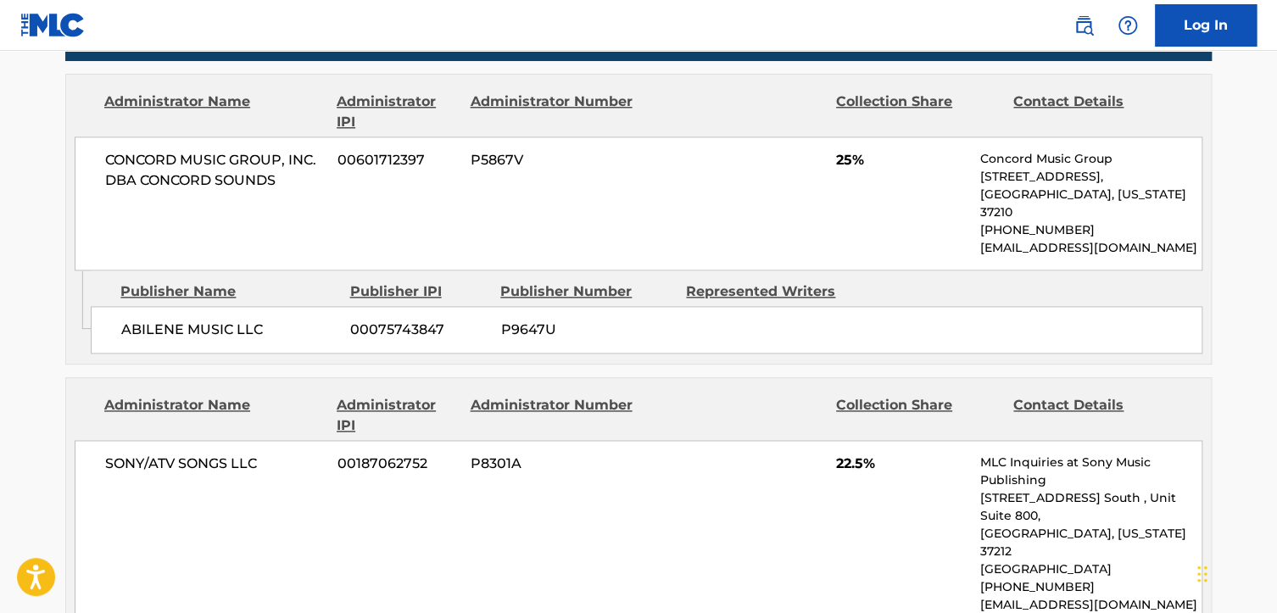
scroll to position [907, 0]
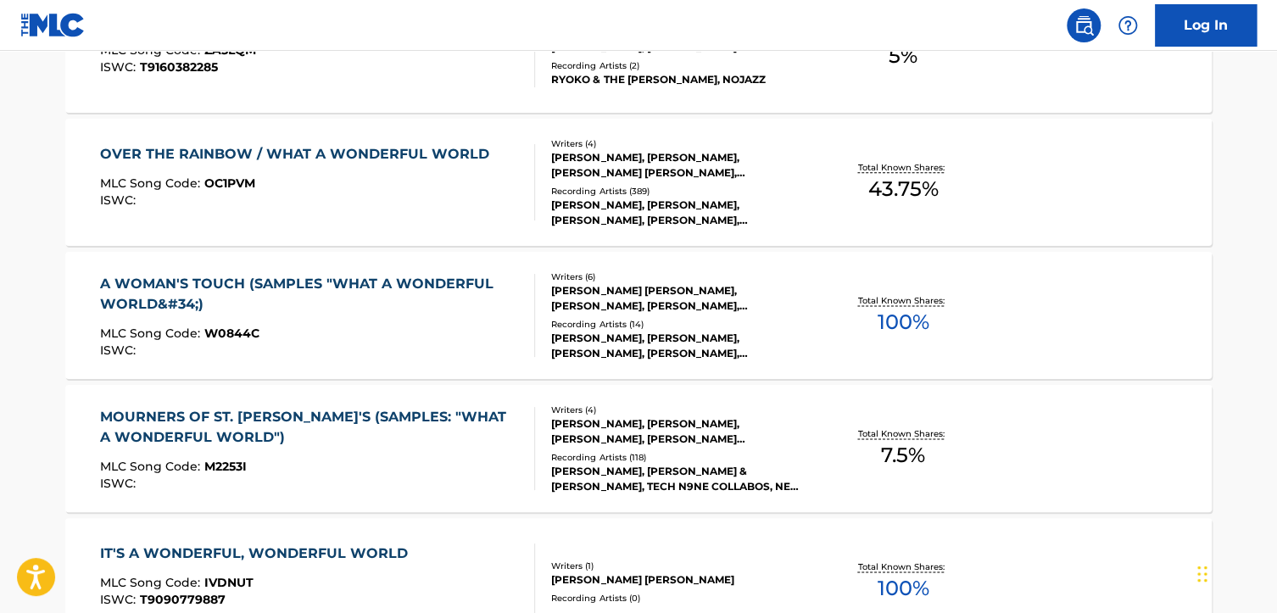
click at [465, 281] on div "A WOMAN'S TOUCH (SAMPLES "WHAT A WONDERFUL WORLD&#34;)" at bounding box center [311, 294] width 422 height 41
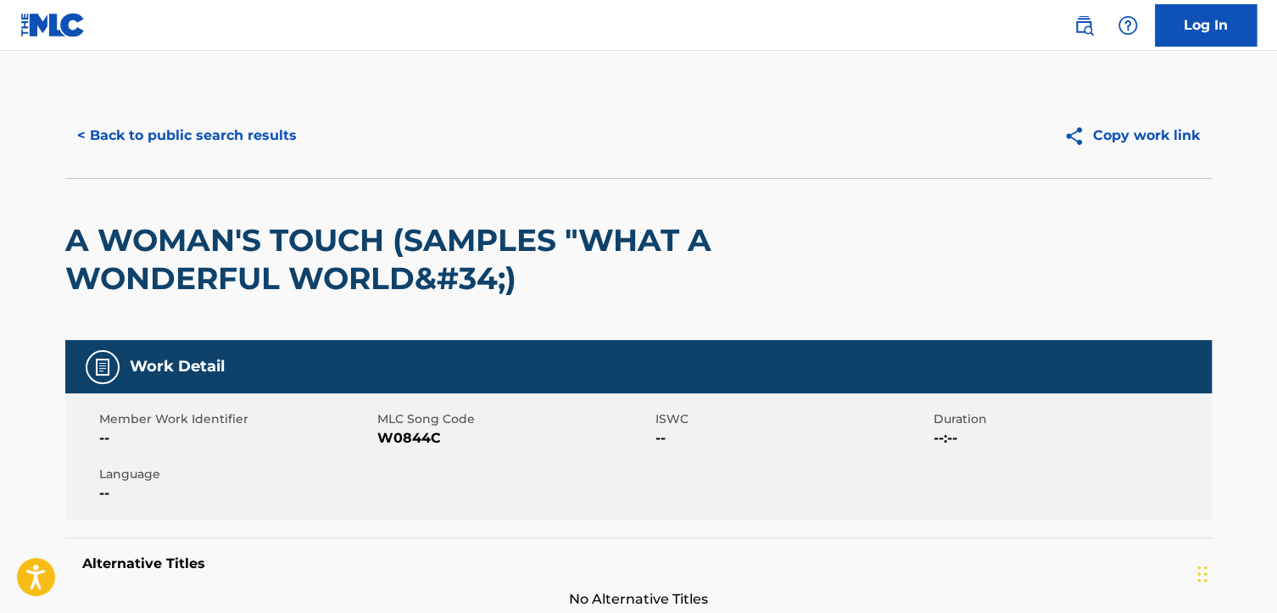
click at [1055, 294] on div "A WOMAN'S TOUCH (SAMPLES "WHAT A WONDERFUL WORLD&#34;)" at bounding box center [638, 259] width 1147 height 162
